Goal: Task Accomplishment & Management: Use online tool/utility

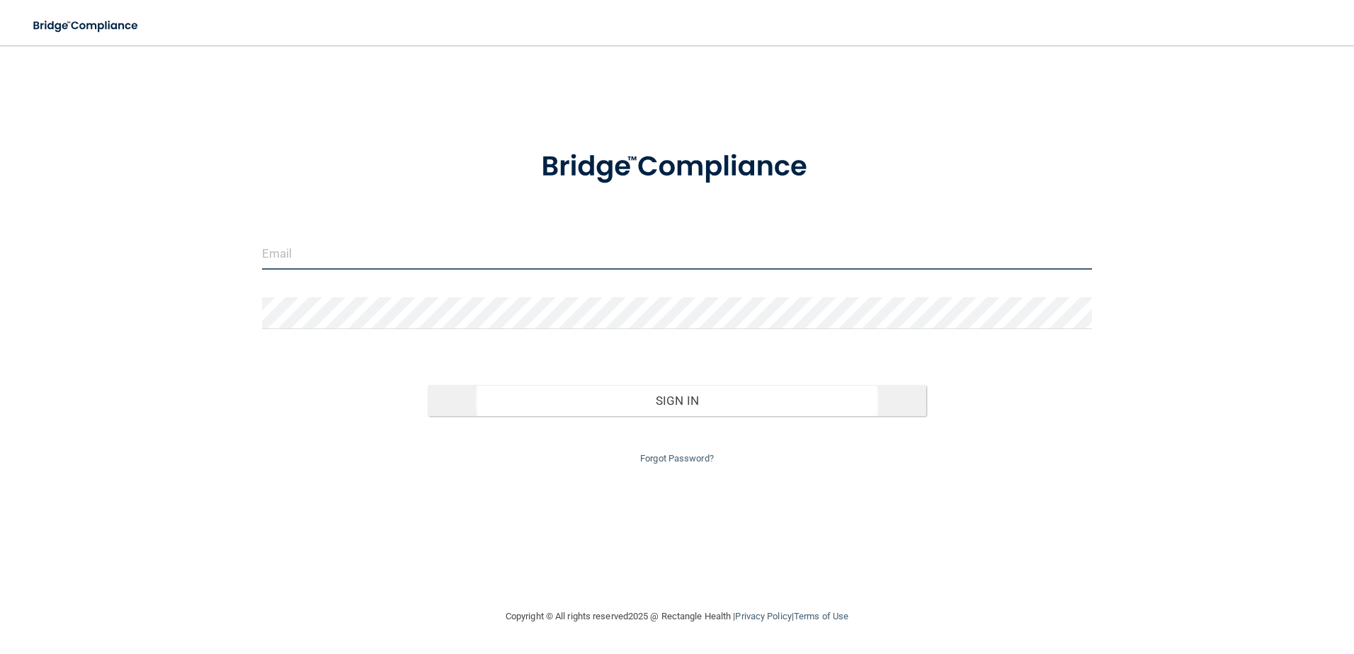
type input "[EMAIL_ADDRESS][DOMAIN_NAME]"
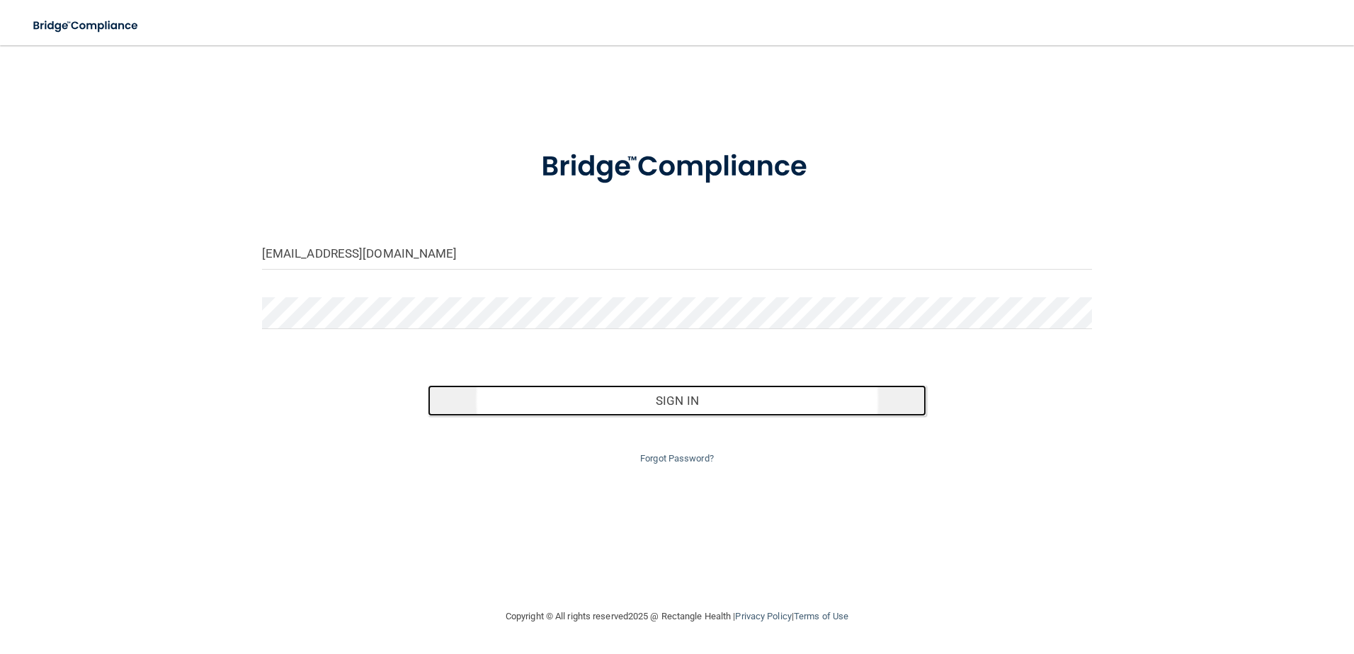
click at [721, 395] on button "Sign In" at bounding box center [677, 400] width 498 height 31
